Goal: Check status: Check status

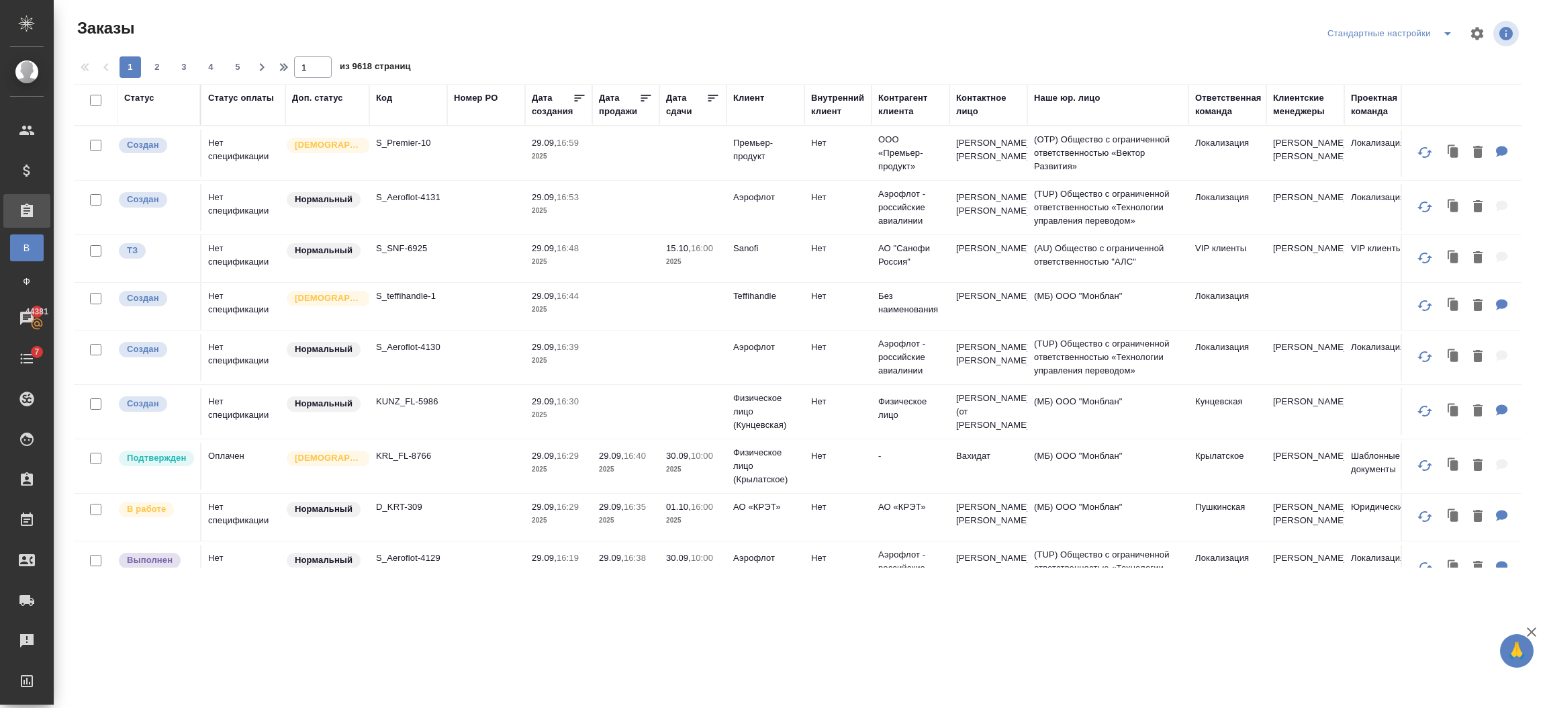
click at [389, 95] on div "Код" at bounding box center [384, 97] width 16 height 13
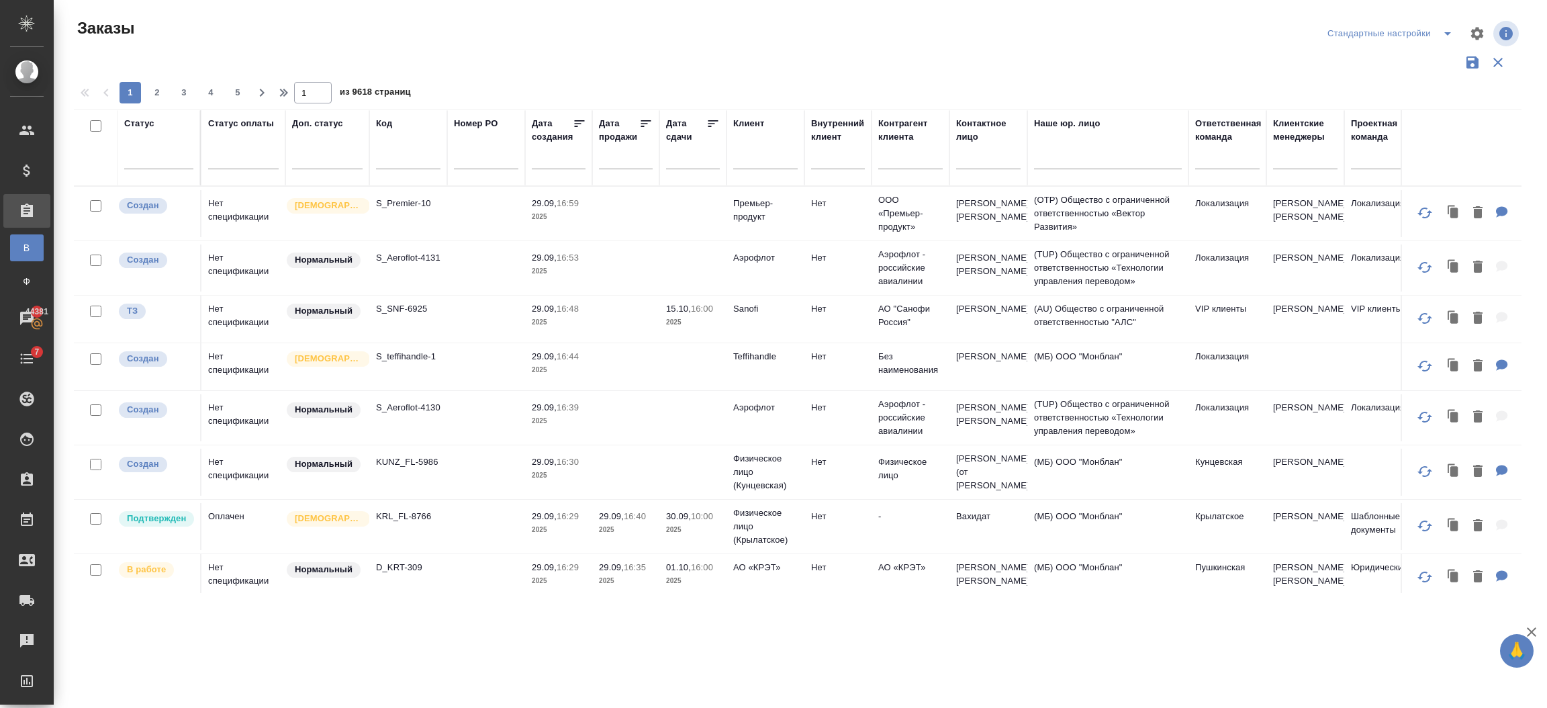
click at [394, 171] on div at bounding box center [408, 162] width 64 height 33
click at [400, 160] on input "text" at bounding box center [408, 160] width 64 height 17
type input "е"
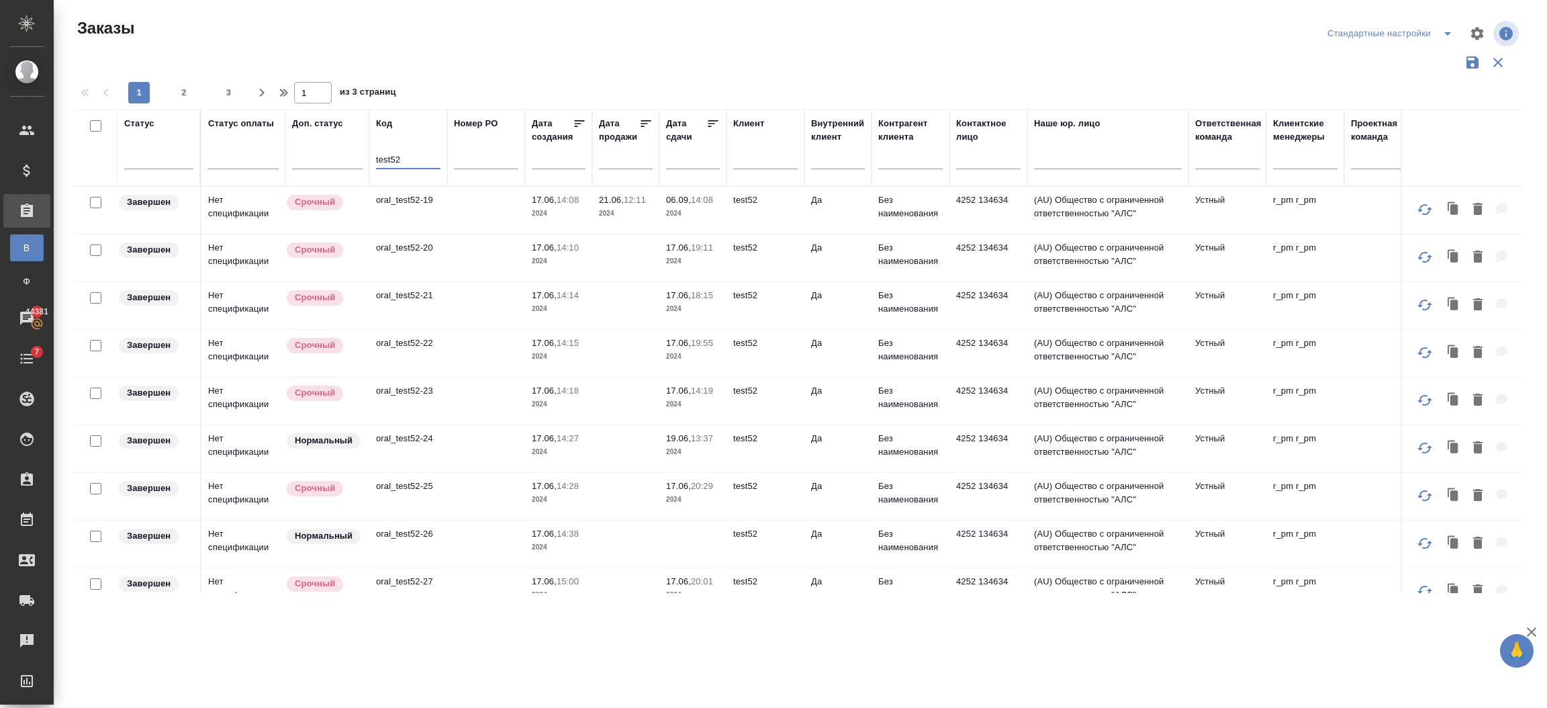
type input "test52"
